Goal: Information Seeking & Learning: Learn about a topic

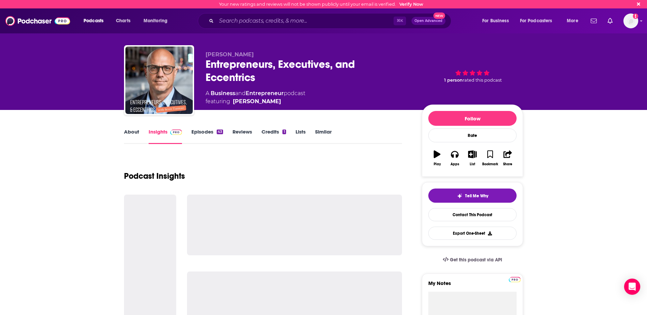
scroll to position [27, 0]
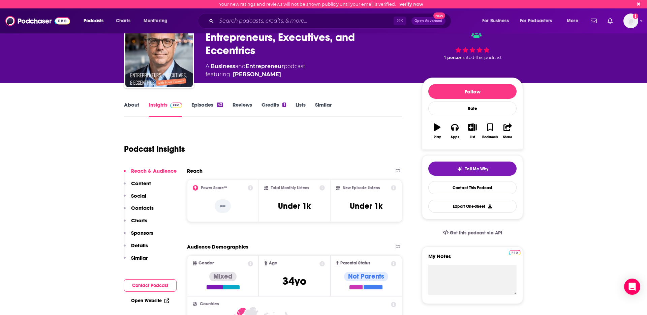
click at [293, 139] on div "Podcast Insights" at bounding box center [260, 145] width 273 height 34
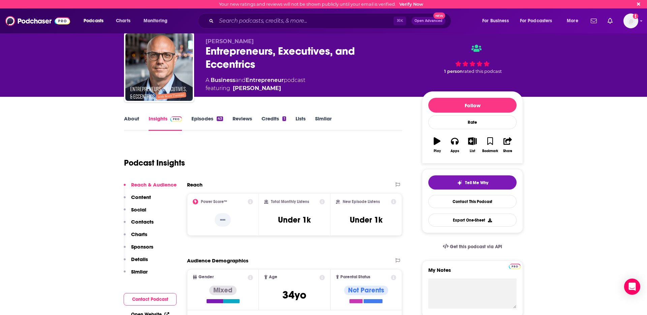
scroll to position [0, 0]
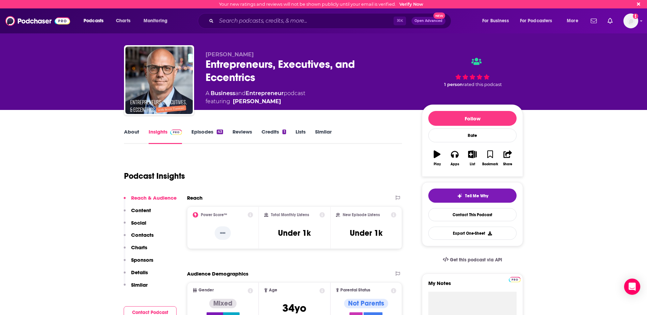
click at [136, 128] on link "About" at bounding box center [131, 136] width 15 height 16
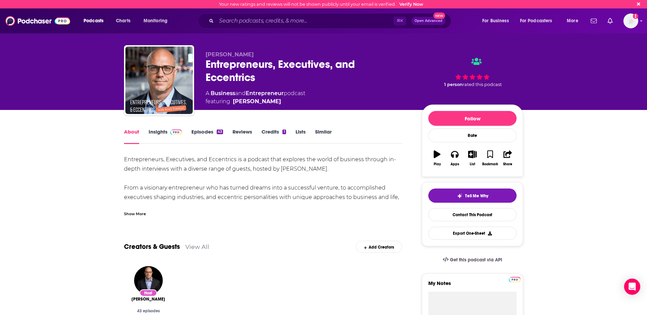
click at [162, 134] on link "Insights" at bounding box center [165, 136] width 33 height 16
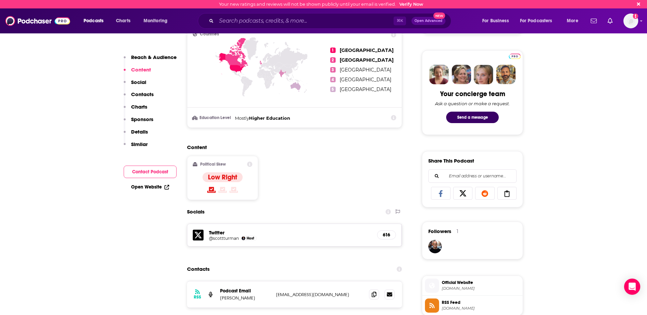
scroll to position [181, 0]
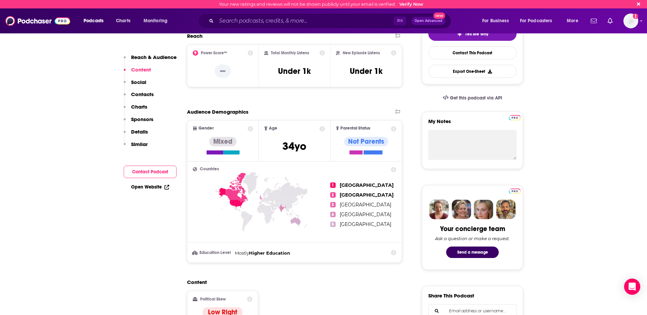
click at [140, 81] on p "Social" at bounding box center [138, 82] width 15 height 6
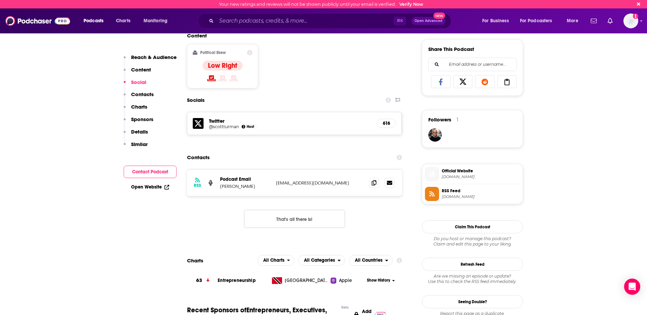
click at [142, 93] on p "Contacts" at bounding box center [142, 94] width 23 height 6
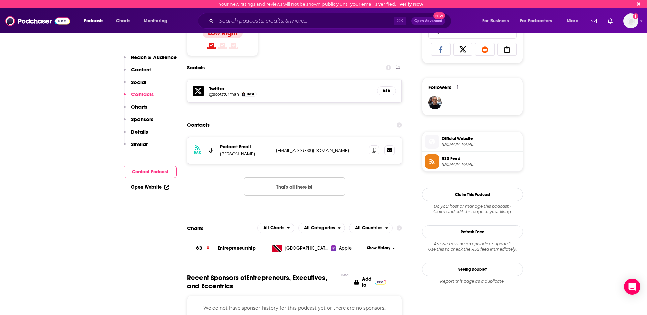
scroll to position [466, 0]
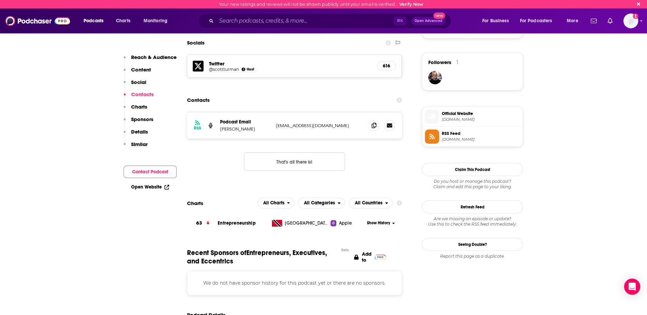
click at [144, 102] on button "Contacts" at bounding box center [139, 97] width 30 height 12
click at [144, 107] on p "Charts" at bounding box center [139, 107] width 16 height 6
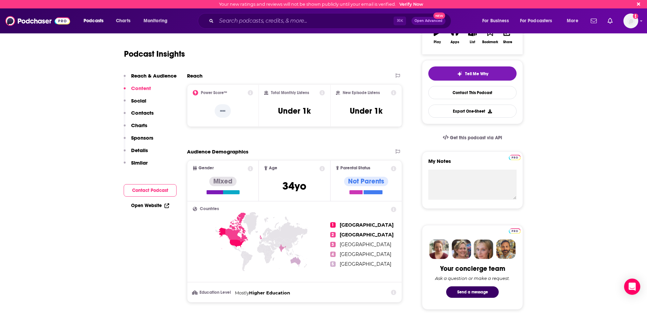
scroll to position [0, 0]
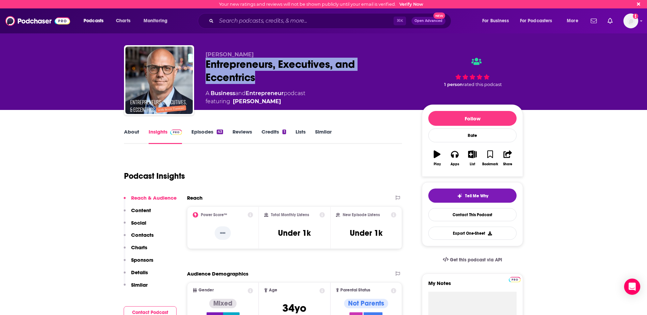
drag, startPoint x: 271, startPoint y: 79, endPoint x: 205, endPoint y: 58, distance: 68.9
click at [206, 58] on div "Entrepreneurs, Executives, and Eccentrics" at bounding box center [309, 71] width 206 height 26
copy h2 "Entrepreneurs, Executives, and Eccentrics"
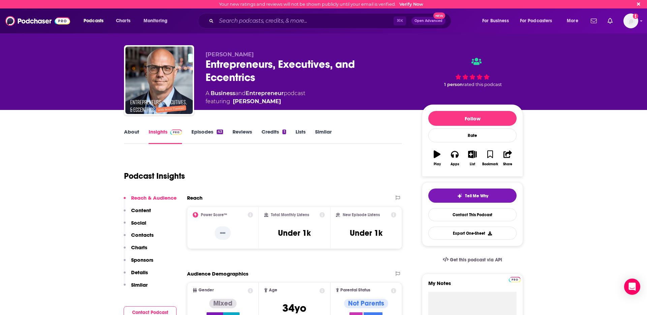
click at [394, 213] on icon at bounding box center [393, 214] width 5 height 5
click at [283, 200] on div "Reach" at bounding box center [287, 198] width 201 height 6
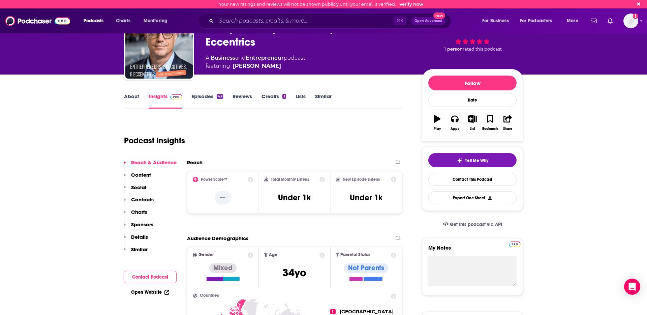
scroll to position [34, 0]
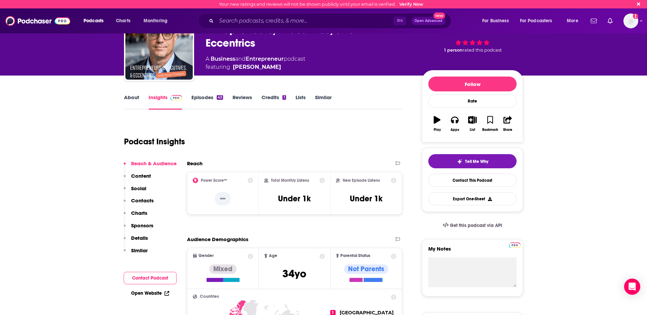
click at [324, 181] on icon at bounding box center [322, 180] width 5 height 5
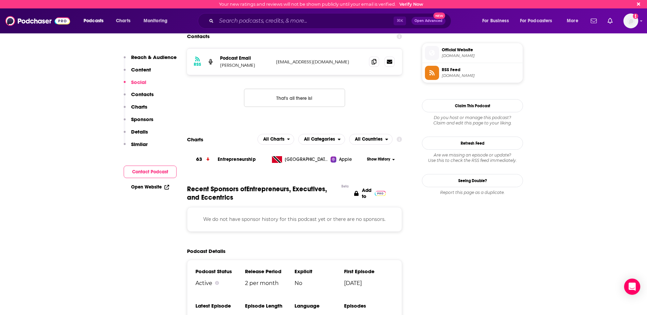
scroll to position [546, 0]
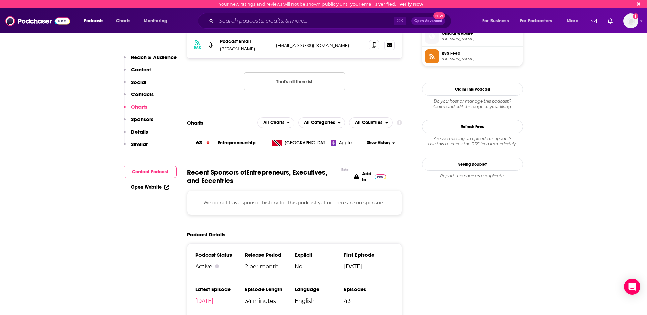
click at [389, 142] on span "Show History" at bounding box center [378, 143] width 23 height 6
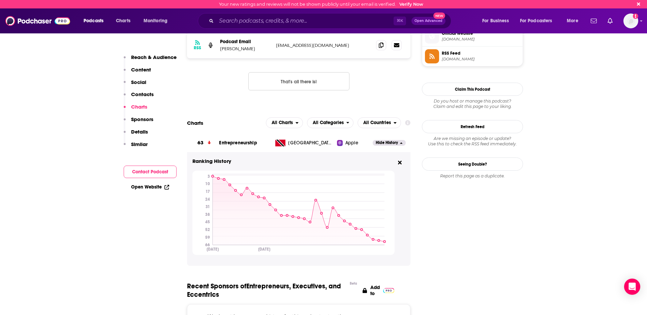
click at [319, 143] on span "[GEOGRAPHIC_DATA]" at bounding box center [310, 143] width 44 height 7
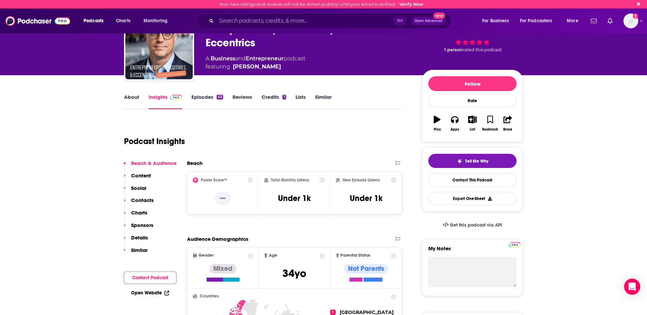
scroll to position [35, 0]
click at [131, 95] on link "About" at bounding box center [131, 101] width 15 height 16
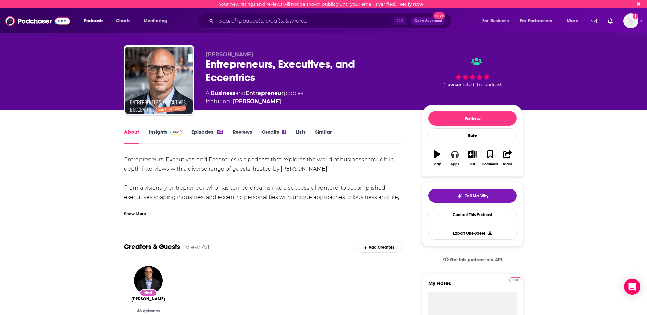
click at [453, 154] on icon "button" at bounding box center [454, 154] width 7 height 7
